Goal: Use online tool/utility: Utilize a website feature to perform a specific function

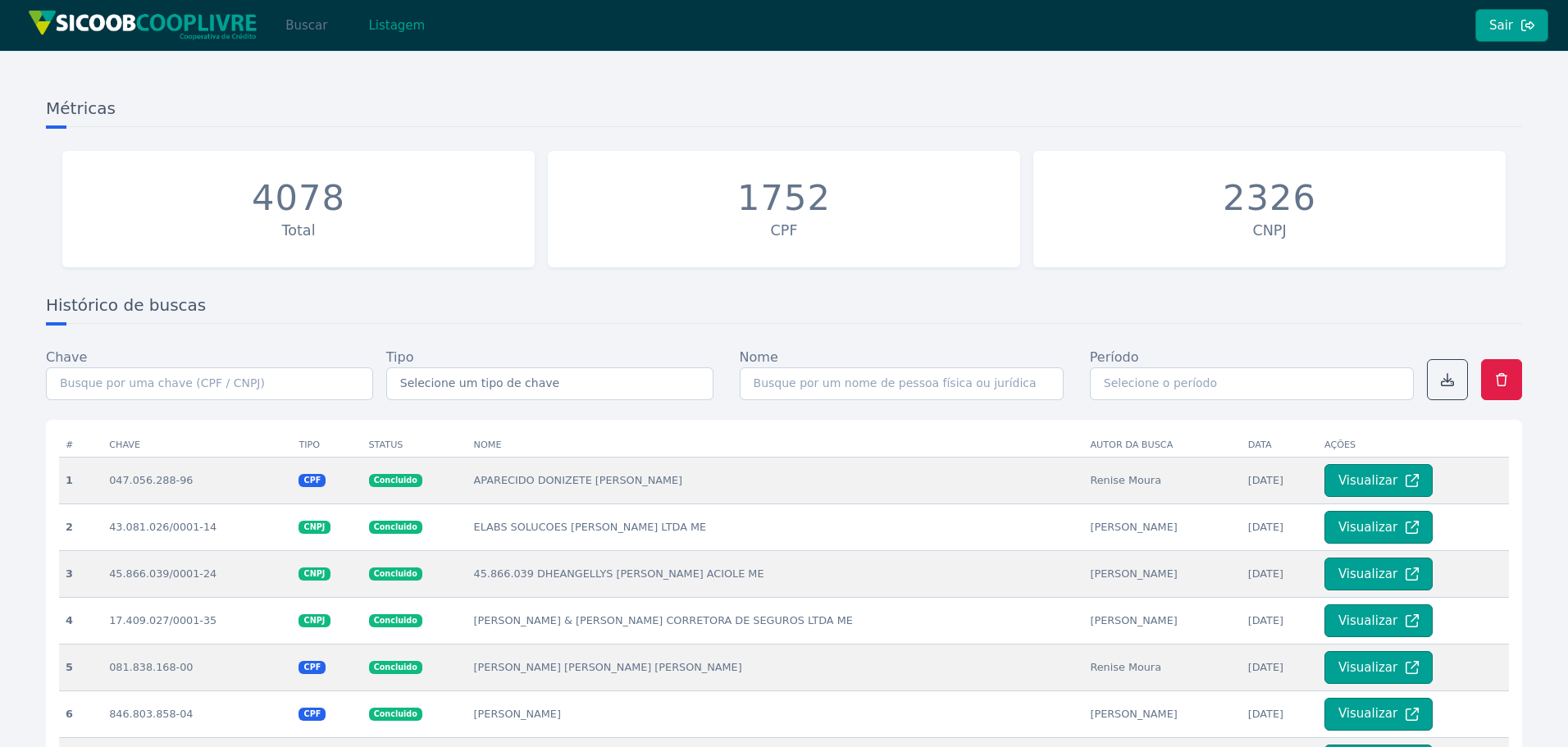
click at [298, 32] on button "Buscar" at bounding box center [306, 25] width 70 height 33
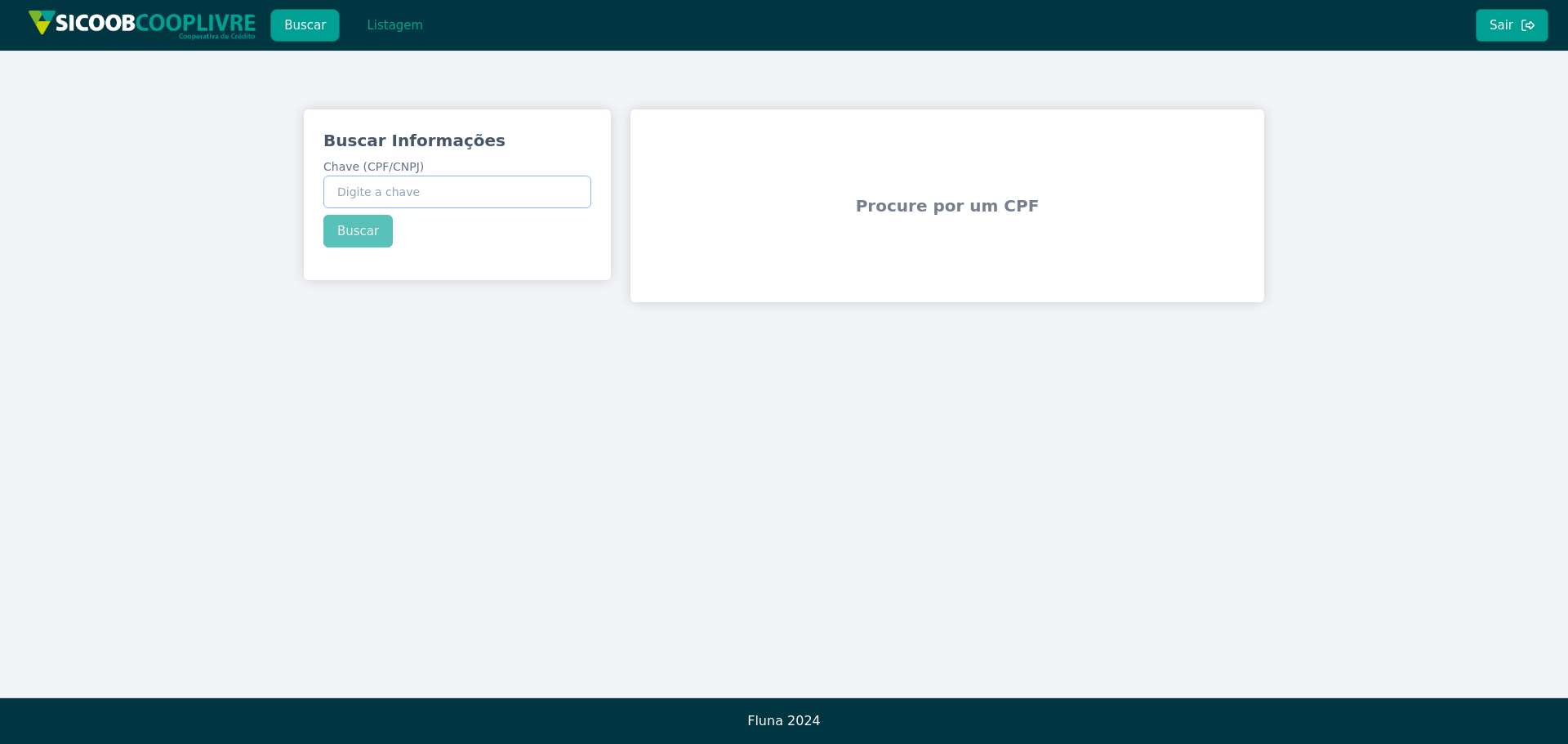
paste input "43.802.625/0001-80"
type input "43.802.625/0001-80"
click at [352, 234] on button "Buscar" at bounding box center [358, 231] width 69 height 33
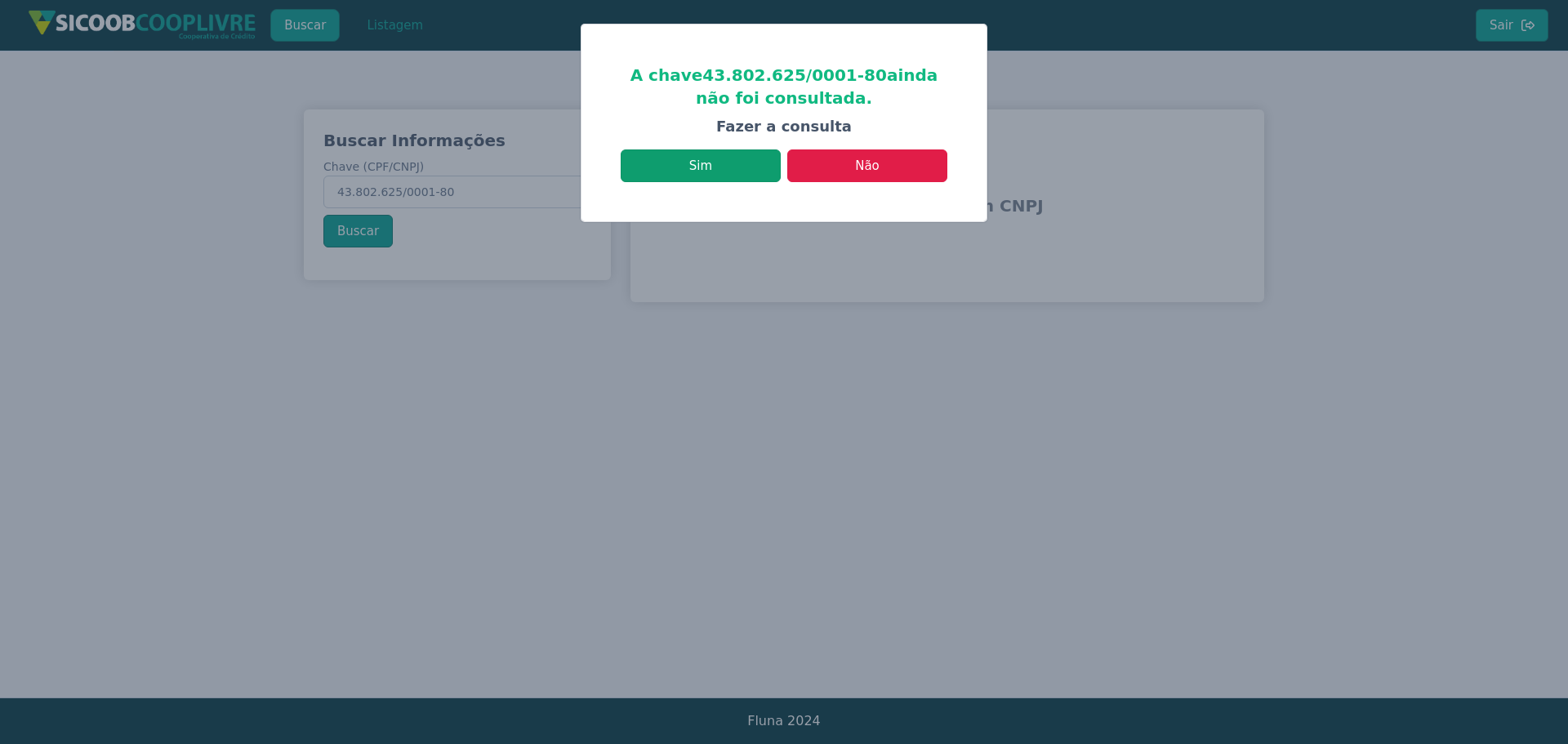
click at [721, 177] on button "Sim" at bounding box center [700, 165] width 160 height 33
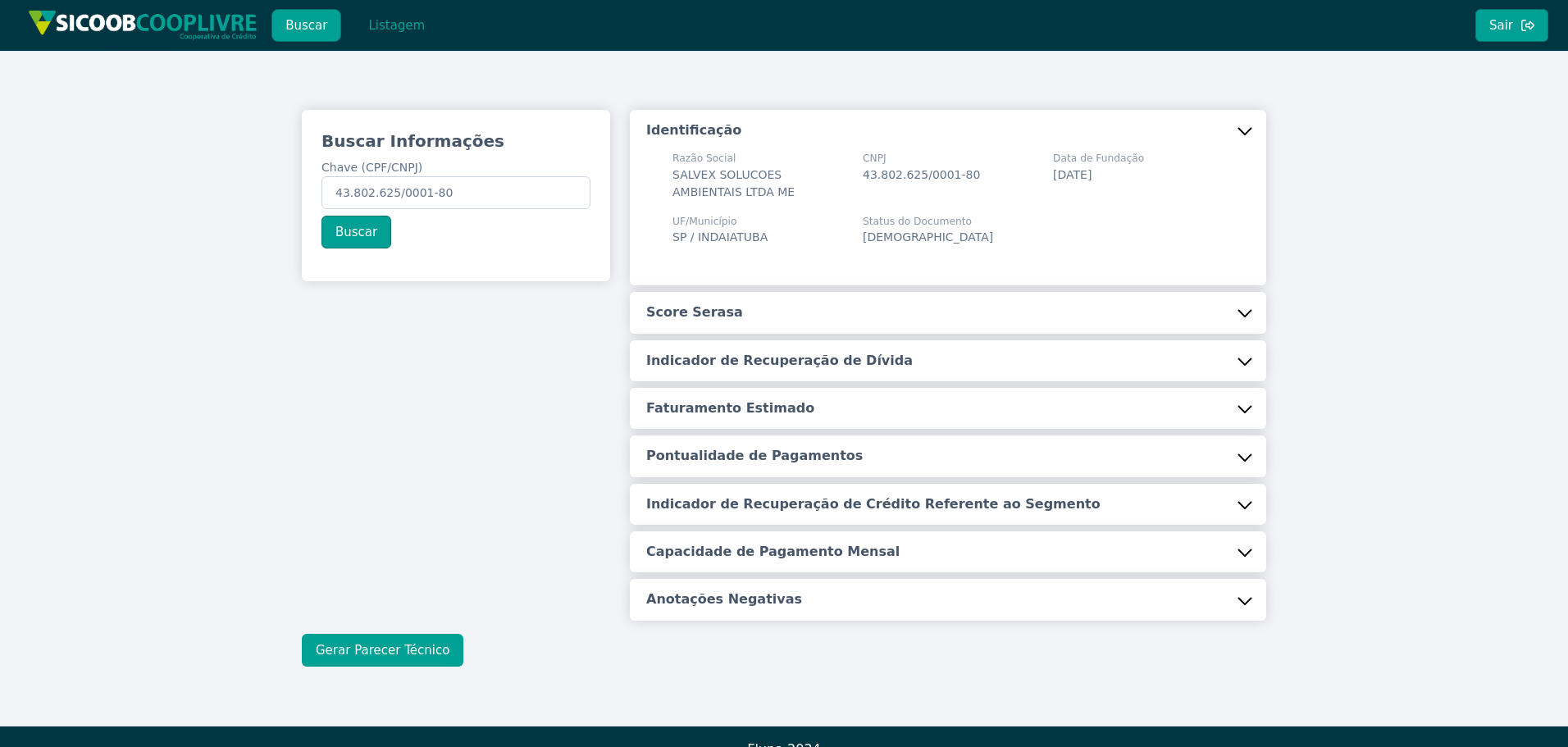
click at [384, 646] on button "Gerar Parecer Técnico" at bounding box center [383, 650] width 162 height 33
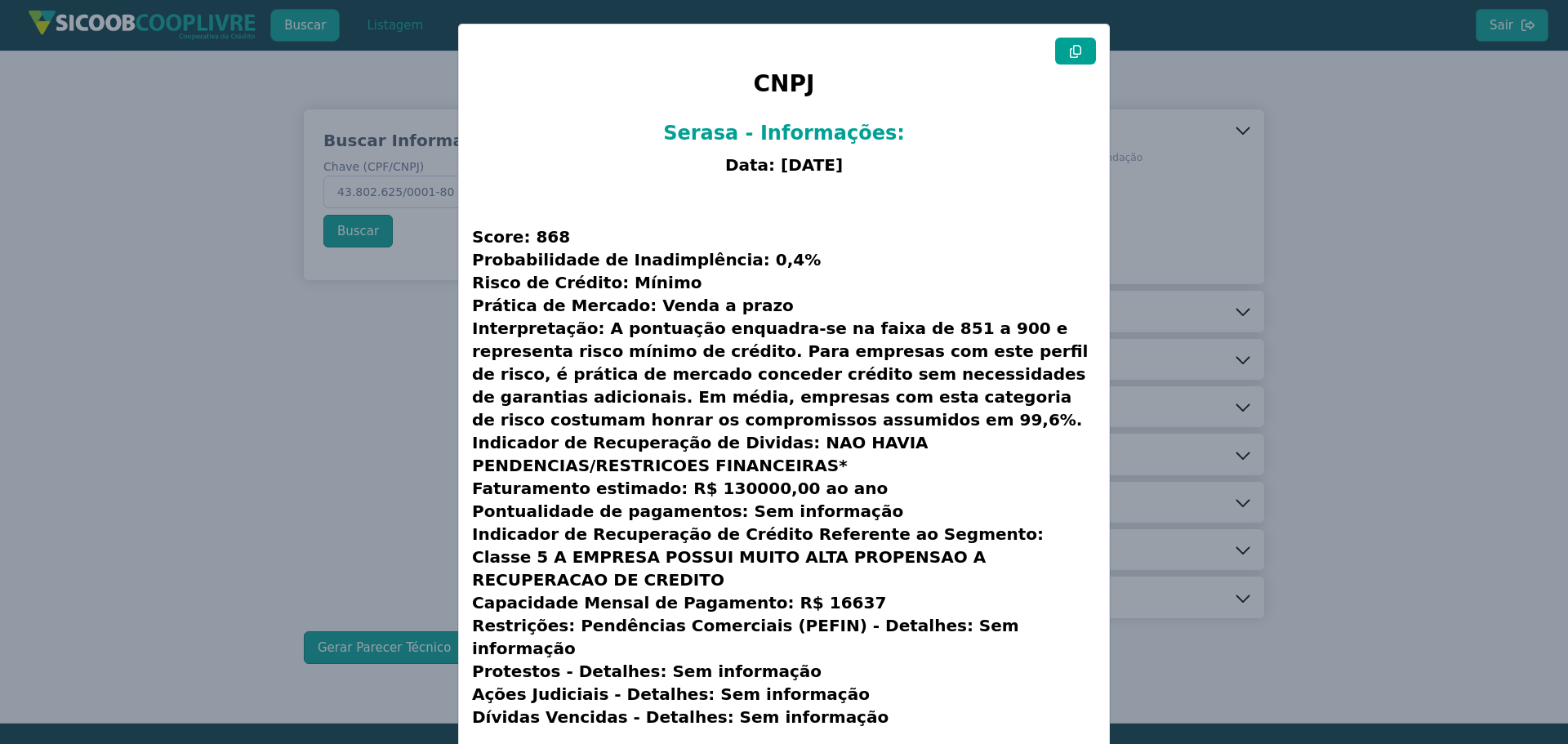
click at [1073, 52] on icon at bounding box center [1075, 50] width 12 height 13
